Goal: Task Accomplishment & Management: Use online tool/utility

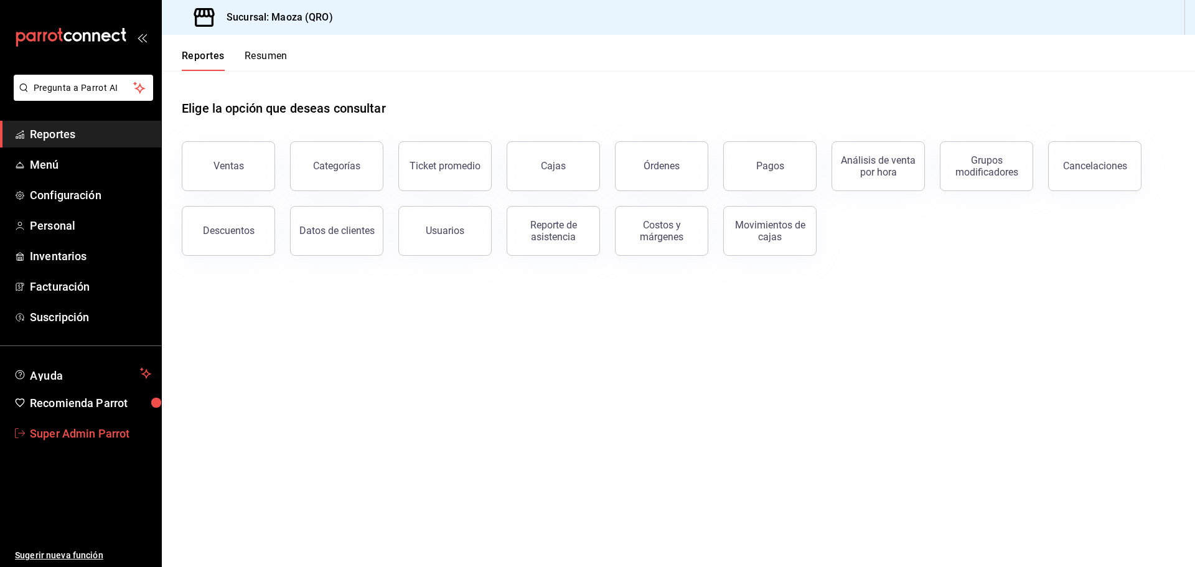
click at [82, 436] on span "Super Admin Parrot" at bounding box center [90, 433] width 121 height 17
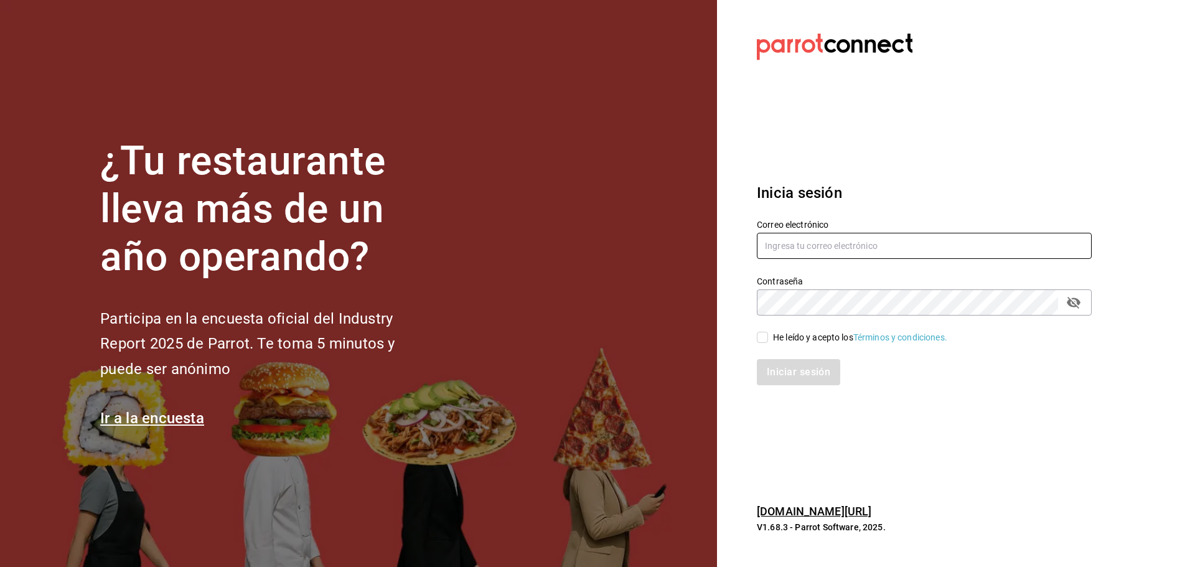
click at [808, 245] on input "text" at bounding box center [924, 246] width 335 height 26
paste input "maoza@qro.com"
type input "maoza@qro.com"
click at [762, 332] on input "He leído y acepto los Términos y condiciones." at bounding box center [762, 337] width 11 height 11
checkbox input "true"
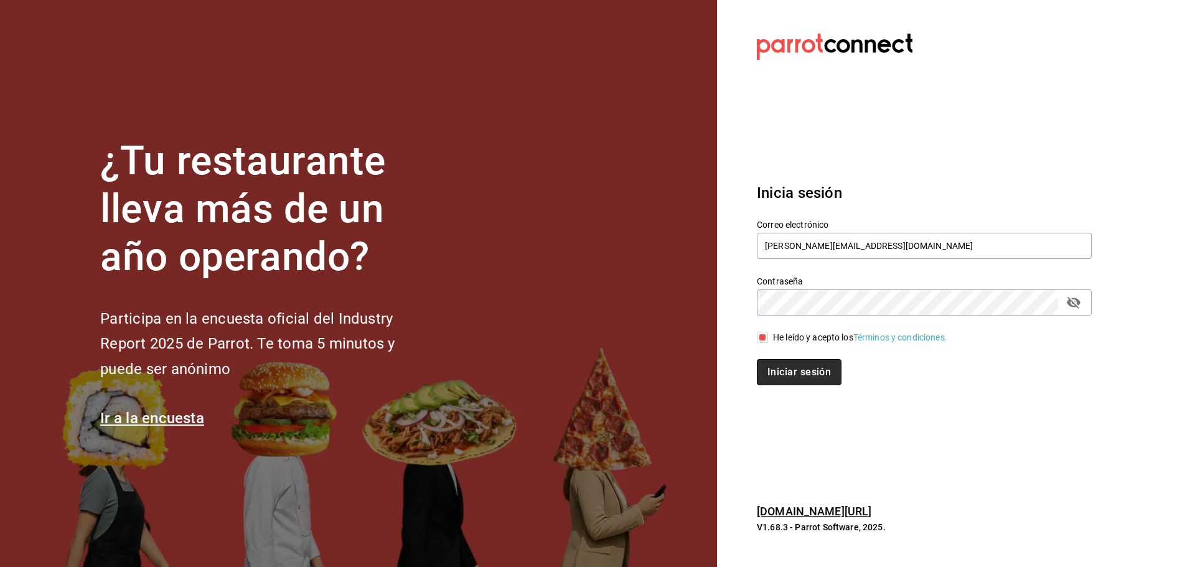
click at [781, 367] on button "Iniciar sesión" at bounding box center [799, 372] width 85 height 26
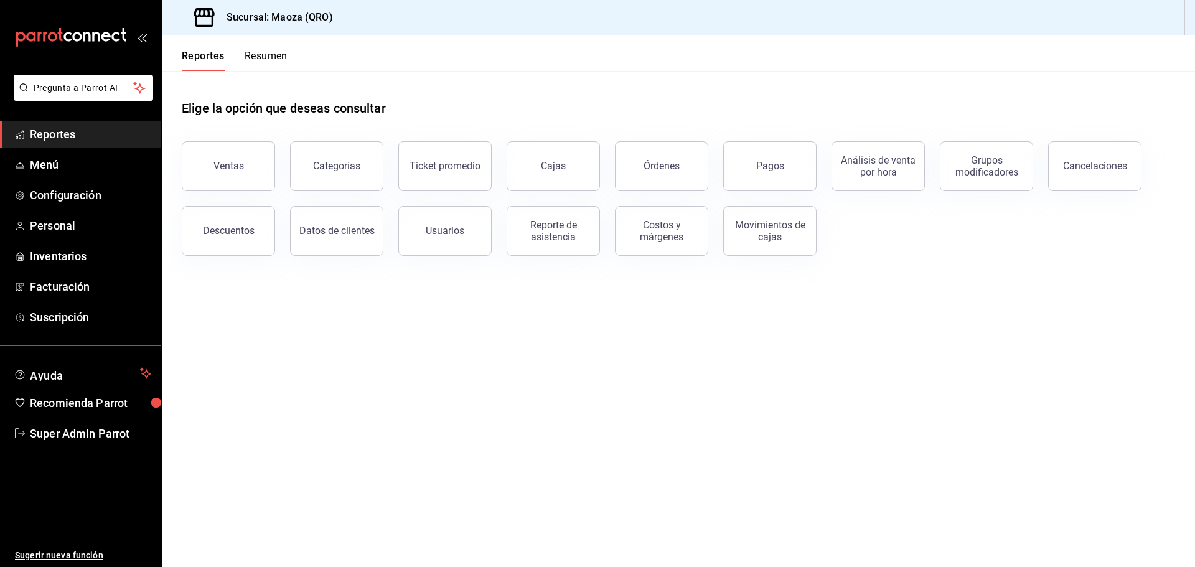
click at [51, 141] on span "Reportes" at bounding box center [90, 134] width 121 height 17
click at [57, 164] on span "Menú" at bounding box center [90, 164] width 121 height 17
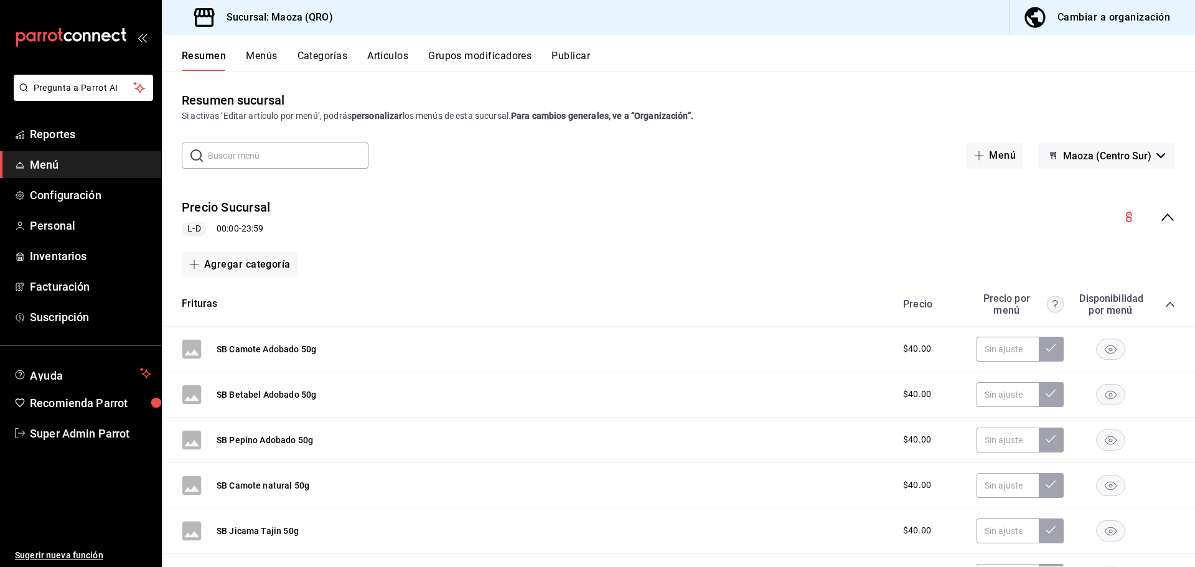
click at [1160, 207] on div "Precio Sucursal L-D 00:00 - 23:59" at bounding box center [678, 218] width 1033 height 58
